Goal: Task Accomplishment & Management: Manage account settings

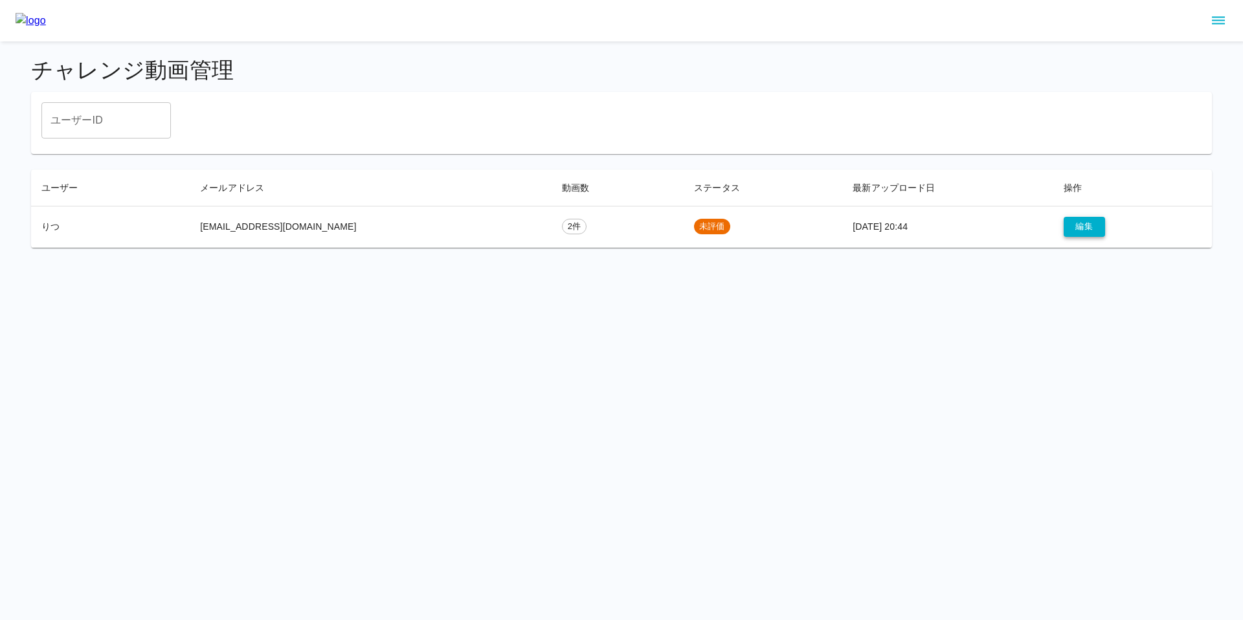
click at [1075, 227] on button "編集" at bounding box center [1083, 227] width 41 height 20
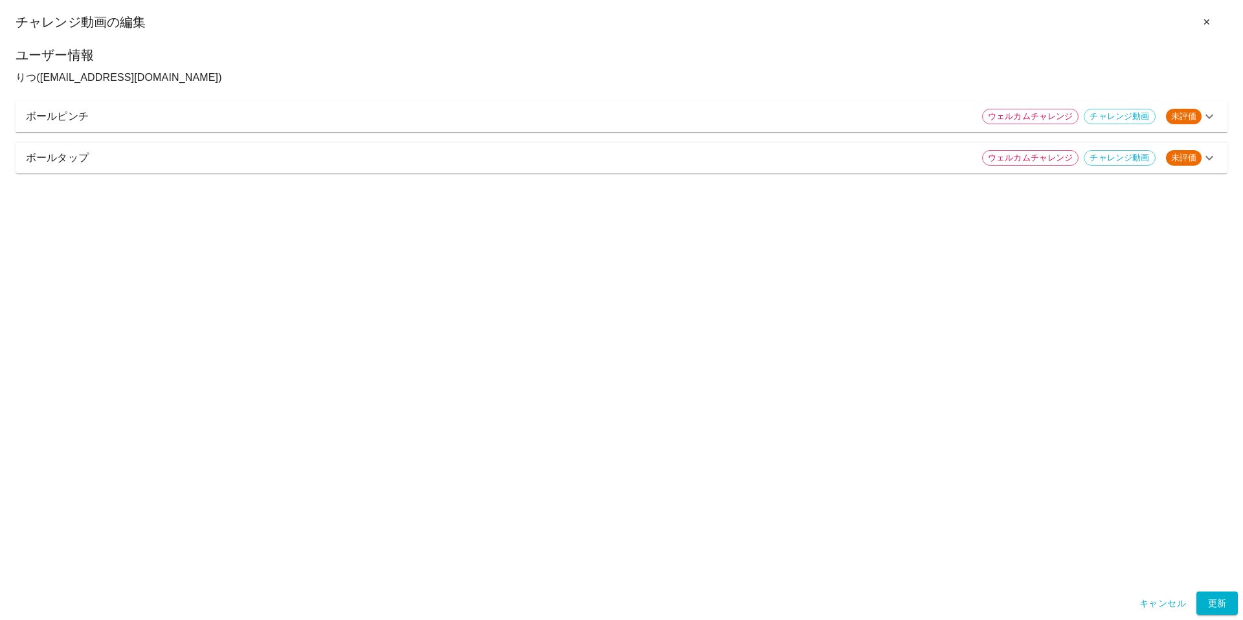
click at [456, 120] on p "ボールピンチ" at bounding box center [499, 117] width 946 height 16
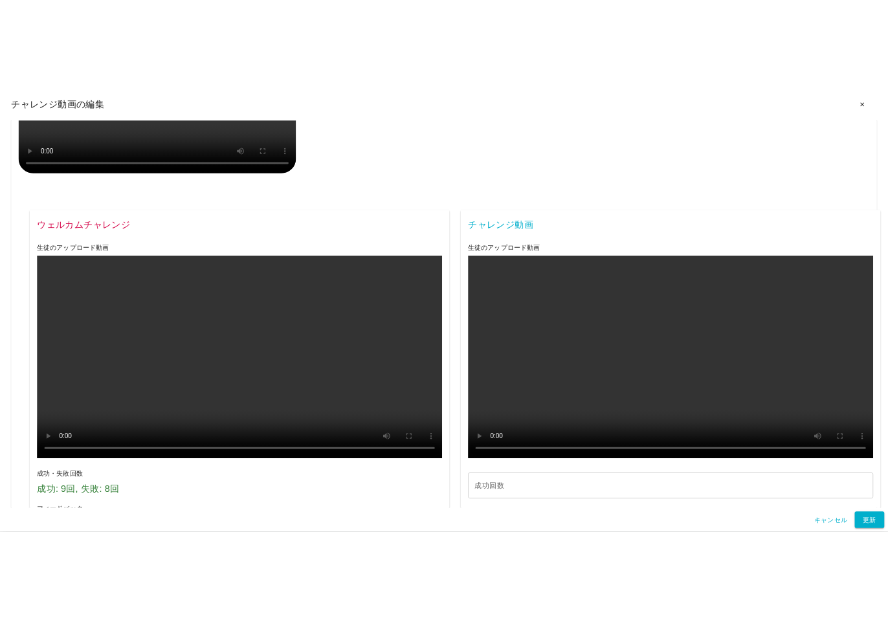
scroll to position [372, 0]
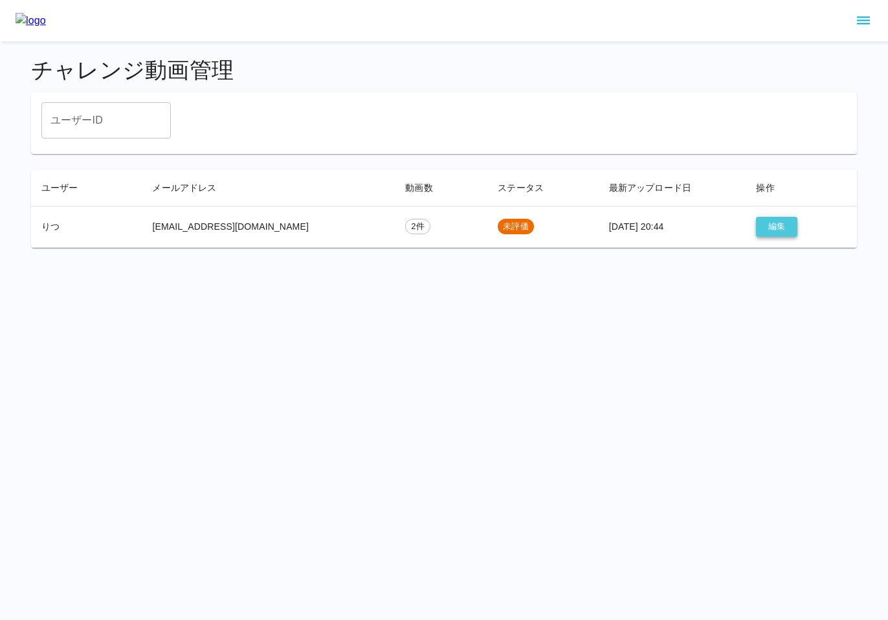
click at [770, 223] on button "編集" at bounding box center [776, 227] width 41 height 20
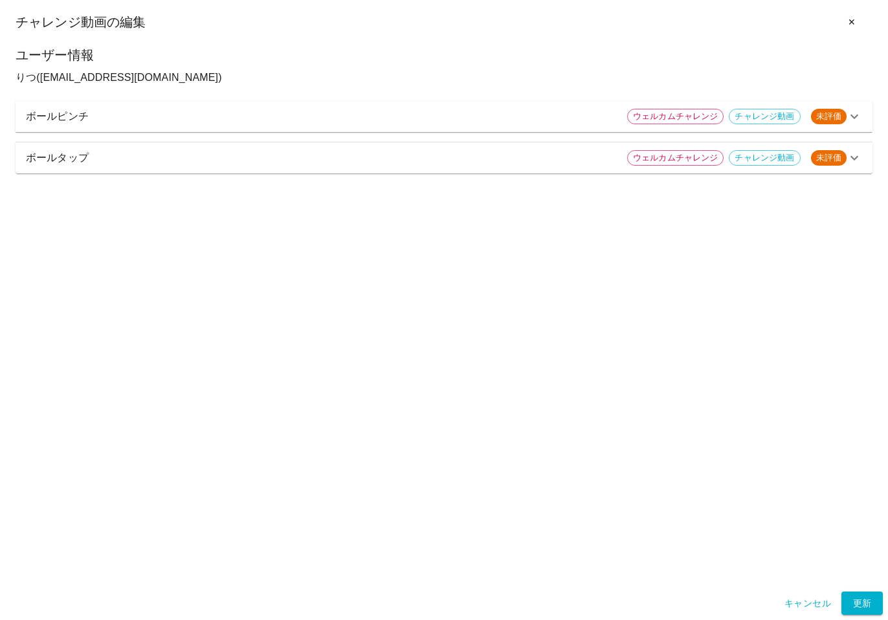
click at [557, 117] on p "ボールピンチ" at bounding box center [321, 117] width 591 height 16
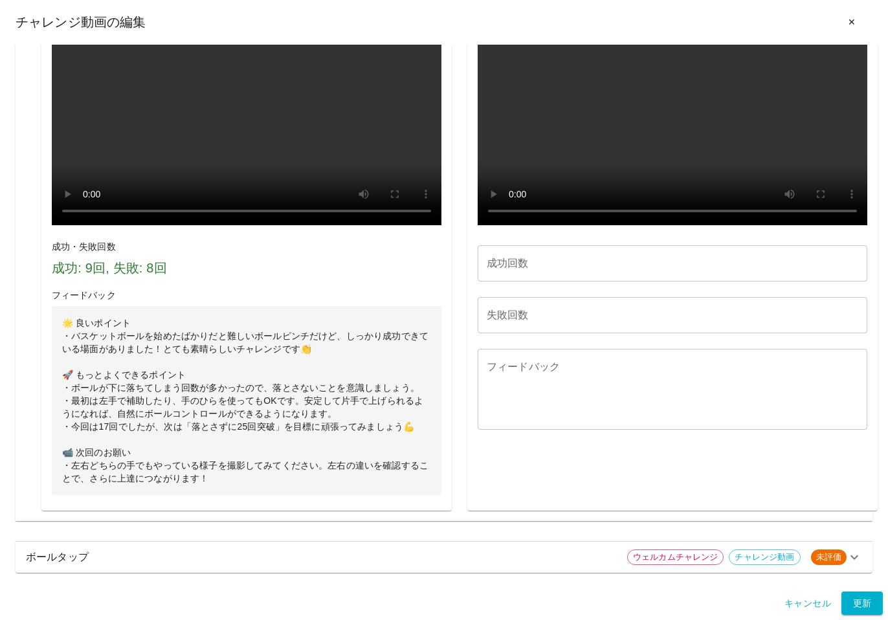
scroll to position [575, 0]
